Goal: Information Seeking & Learning: Learn about a topic

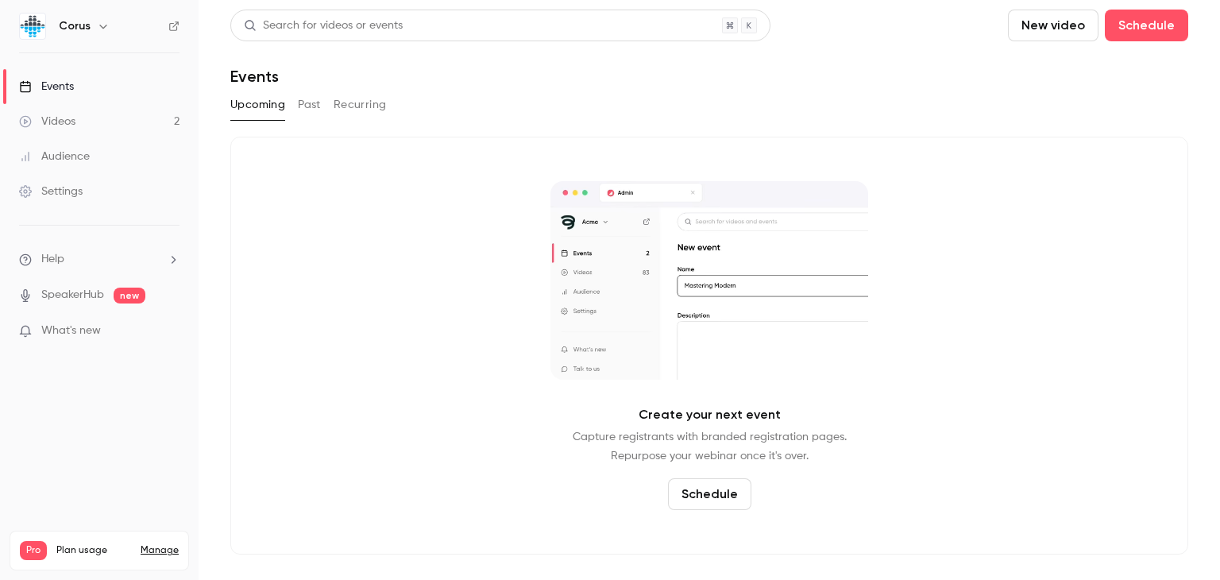
click at [311, 106] on button "Past" at bounding box center [309, 104] width 23 height 25
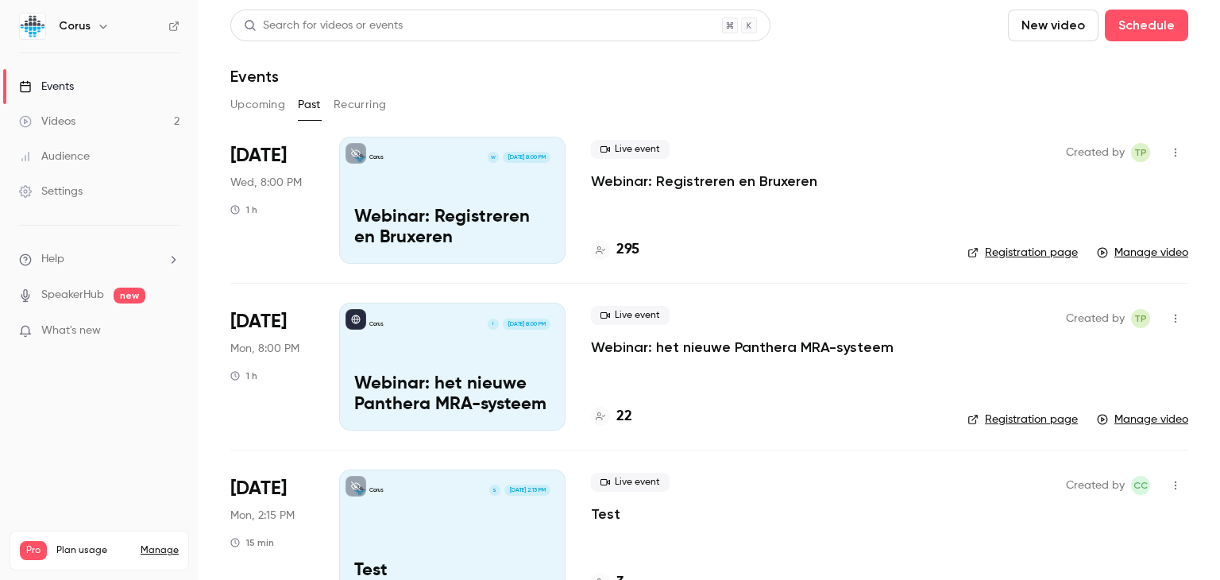
click at [413, 215] on p "Webinar: Registreren en Bruxeren" at bounding box center [452, 227] width 196 height 41
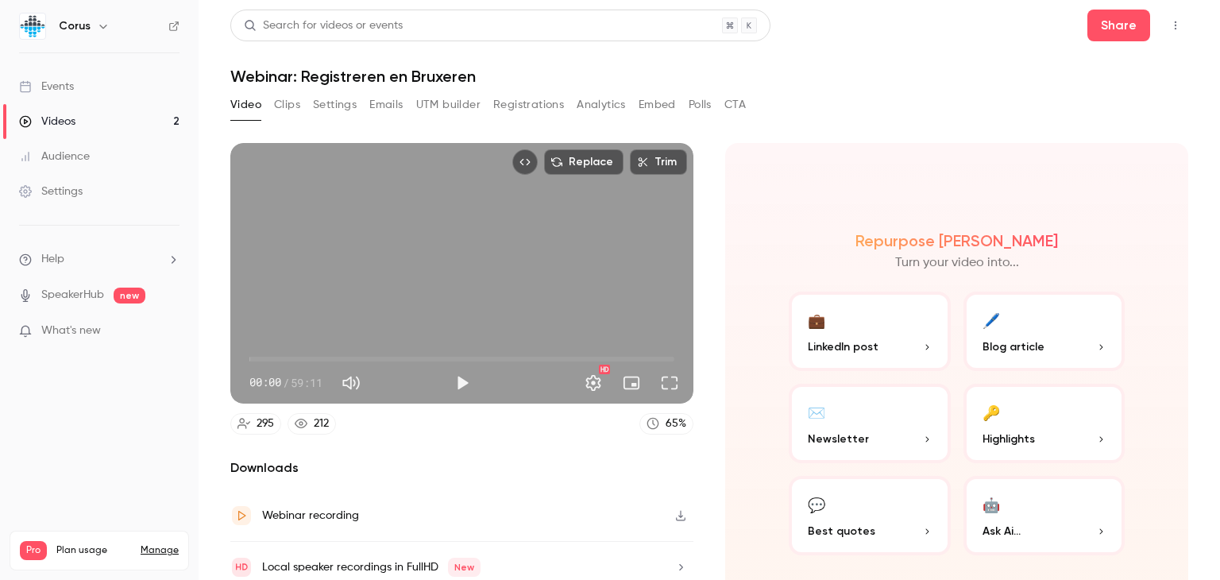
scroll to position [60, 0]
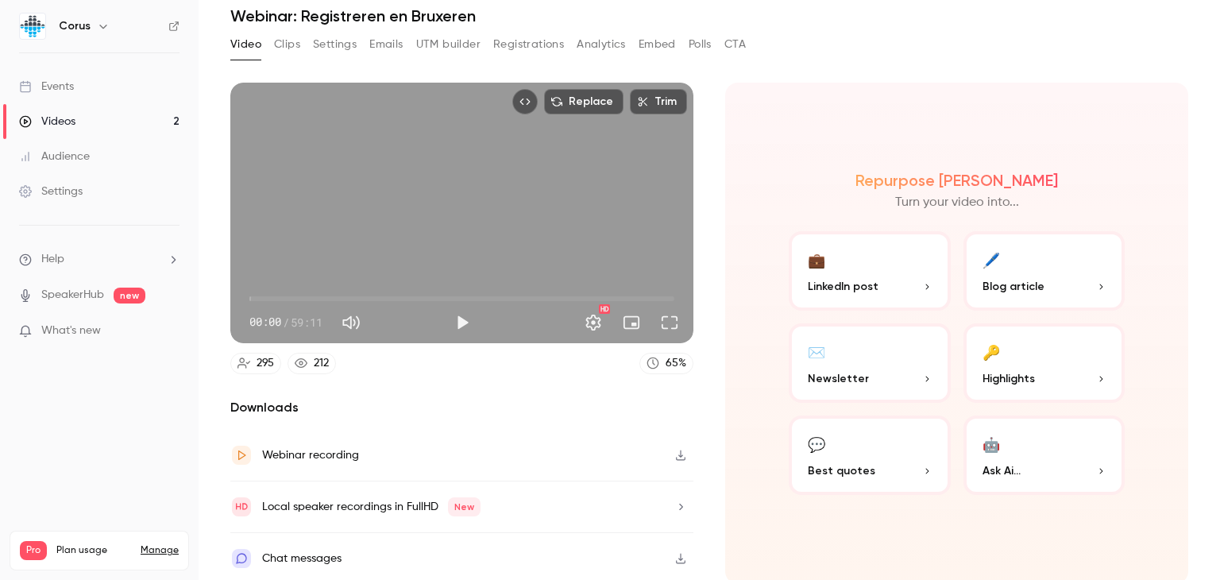
click at [1081, 285] on p "Blog article" at bounding box center [1045, 286] width 124 height 17
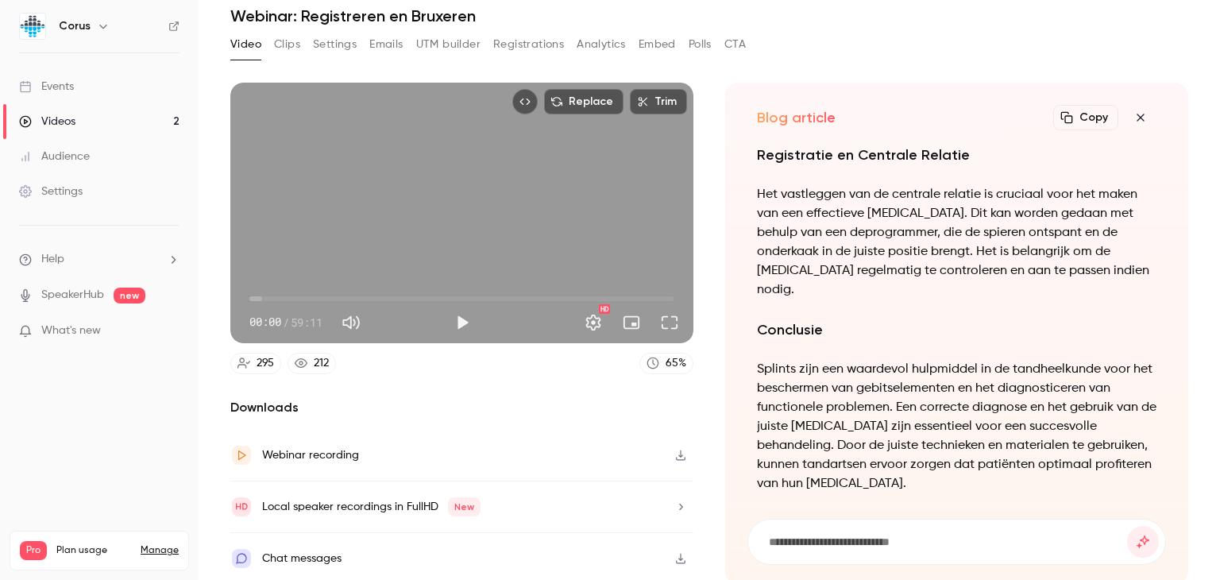
scroll to position [0, 0]
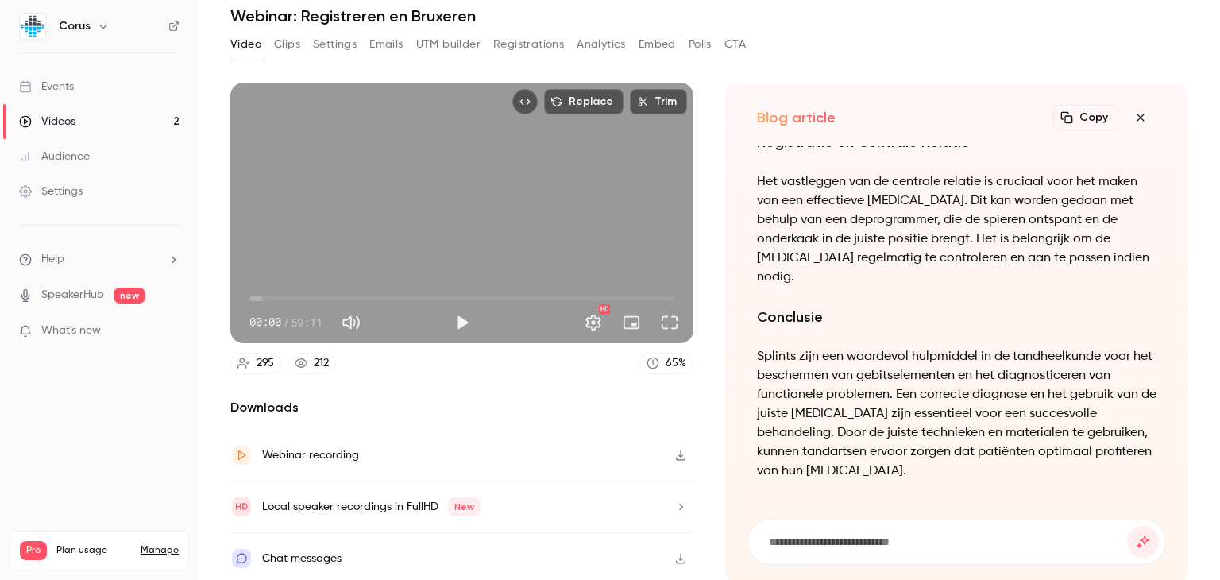
click at [1081, 112] on button "Copy" at bounding box center [1085, 117] width 65 height 25
click at [1131, 114] on icon "button" at bounding box center [1140, 117] width 19 height 13
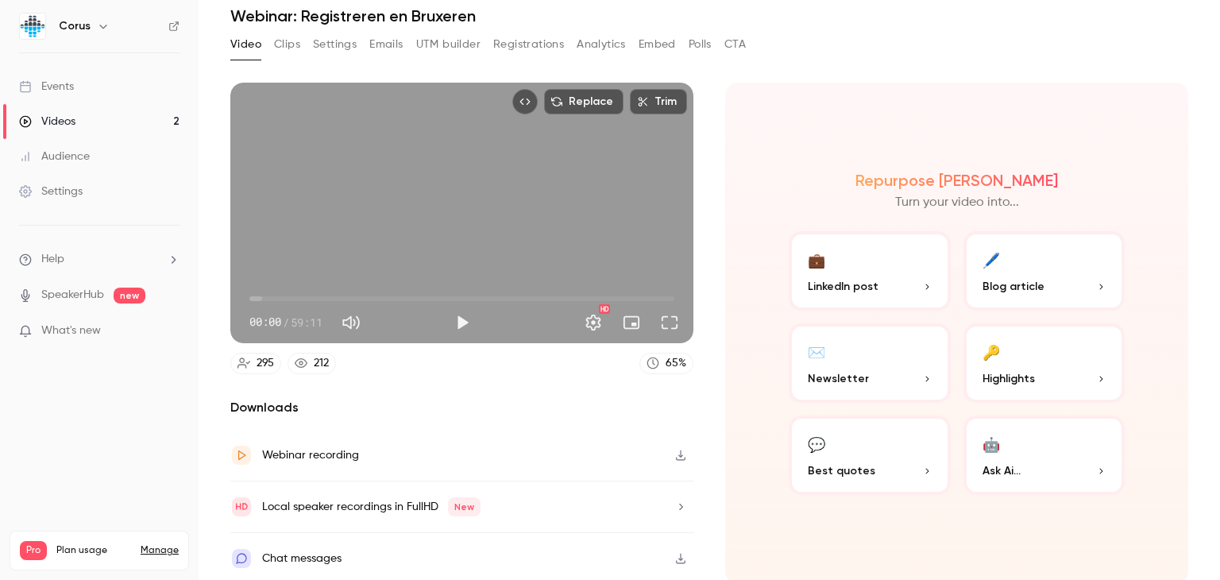
click at [771, 512] on div "Repurpose Ai Turn your video into... 💼 LinkedIn post 🖊️ Blog article ✉️ Newslet…" at bounding box center [956, 333] width 463 height 501
